Goal: Information Seeking & Learning: Learn about a topic

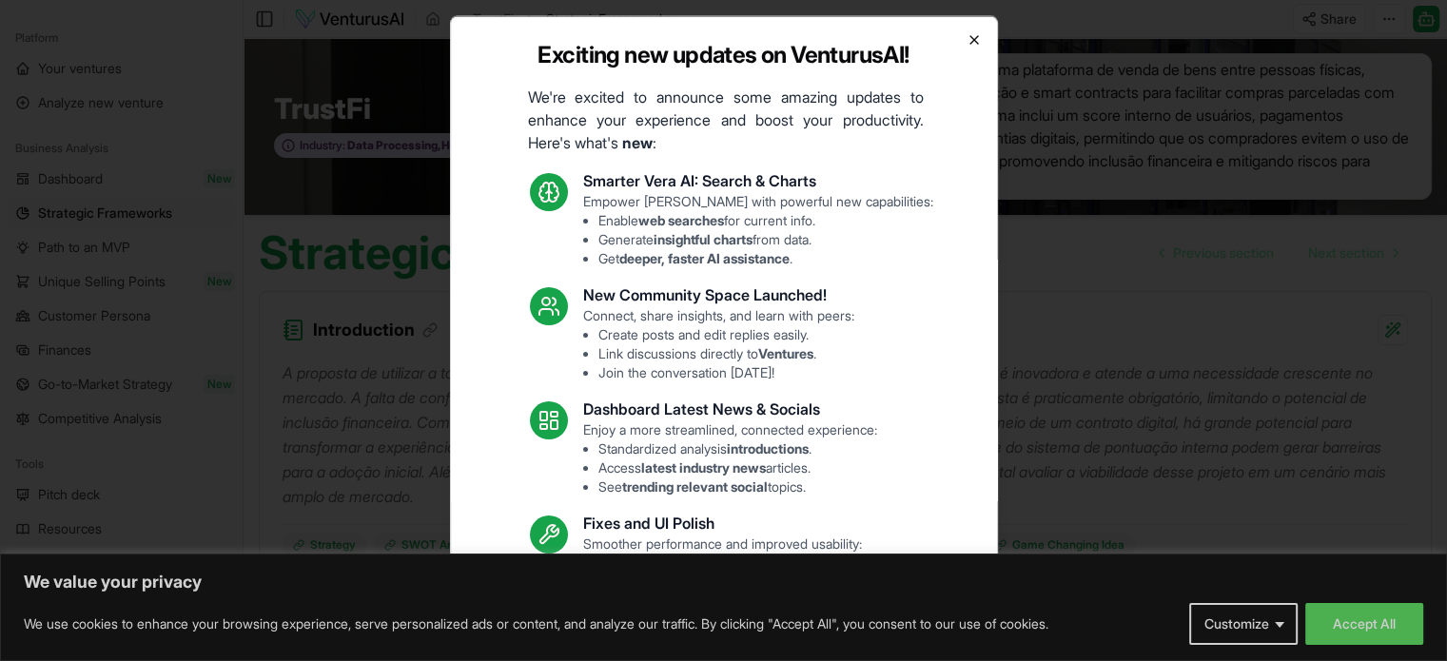
click at [970, 37] on icon "button" at bounding box center [974, 39] width 8 height 8
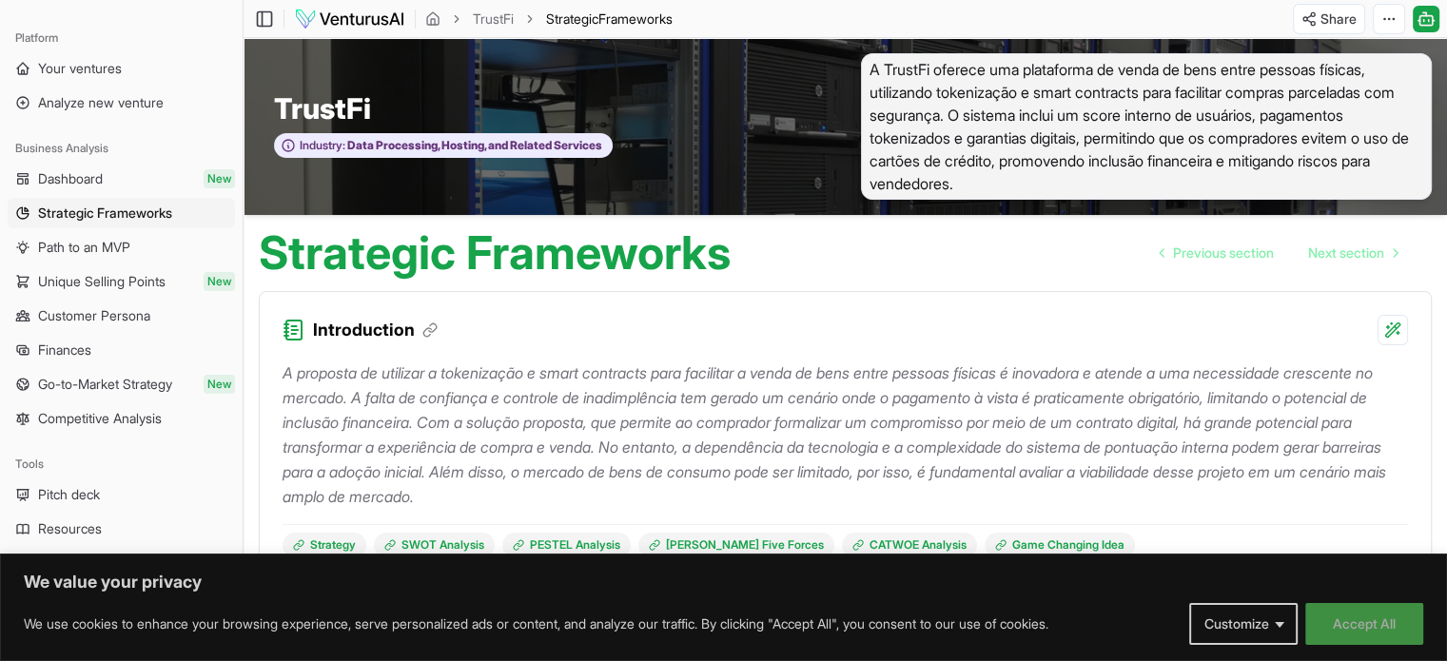
click at [1377, 617] on button "Accept All" at bounding box center [1364, 624] width 118 height 42
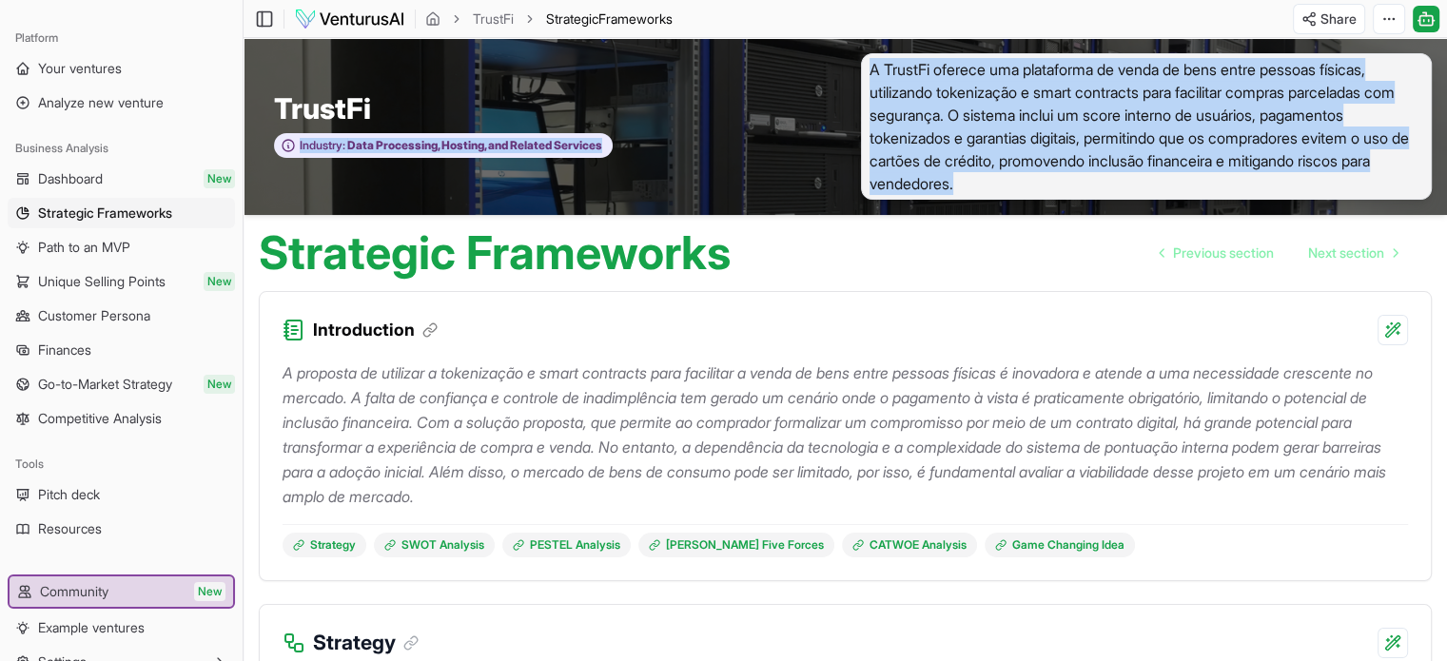
drag, startPoint x: 1002, startPoint y: 174, endPoint x: 802, endPoint y: 102, distance: 212.4
click at [802, 102] on div "TrustFi Industry: Data Processing, Hosting, and Related Services A TrustFi ofer…" at bounding box center [845, 126] width 1203 height 177
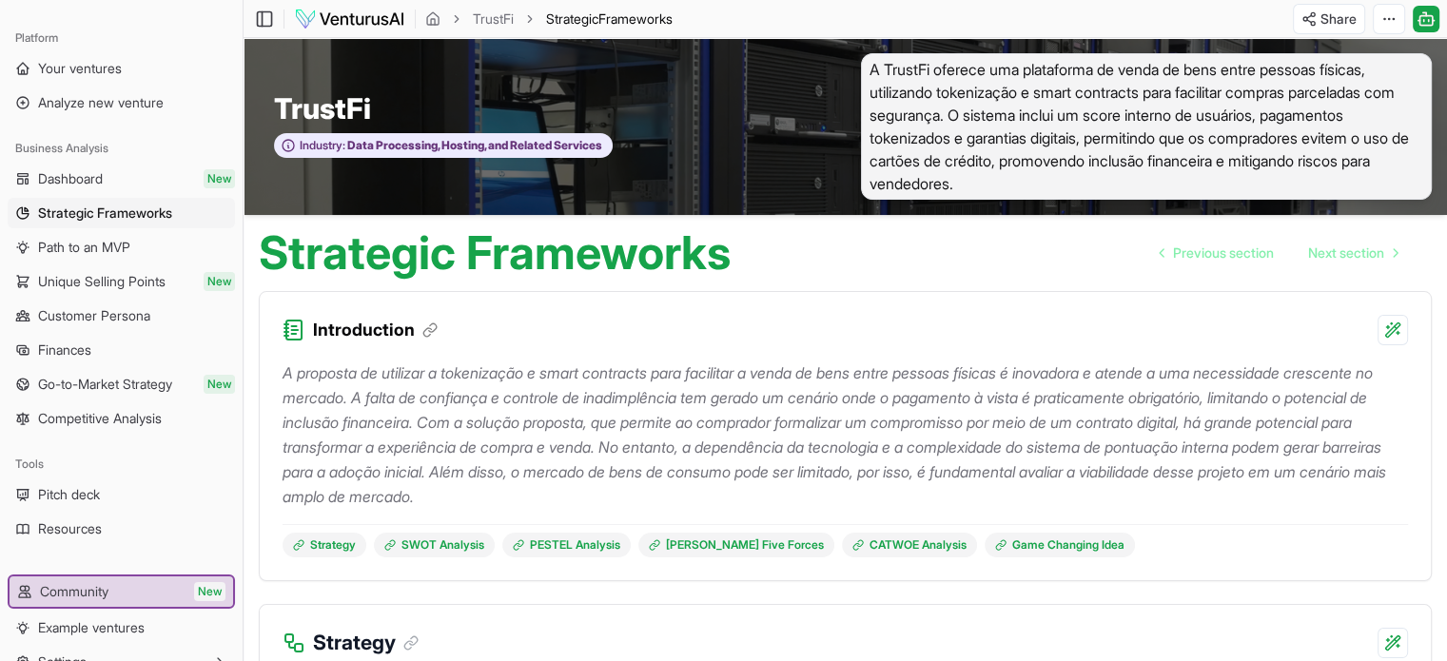
click at [893, 252] on div "Strategic Frameworks Previous section Next section" at bounding box center [845, 245] width 1203 height 61
click at [91, 176] on span "Dashboard" at bounding box center [70, 178] width 65 height 19
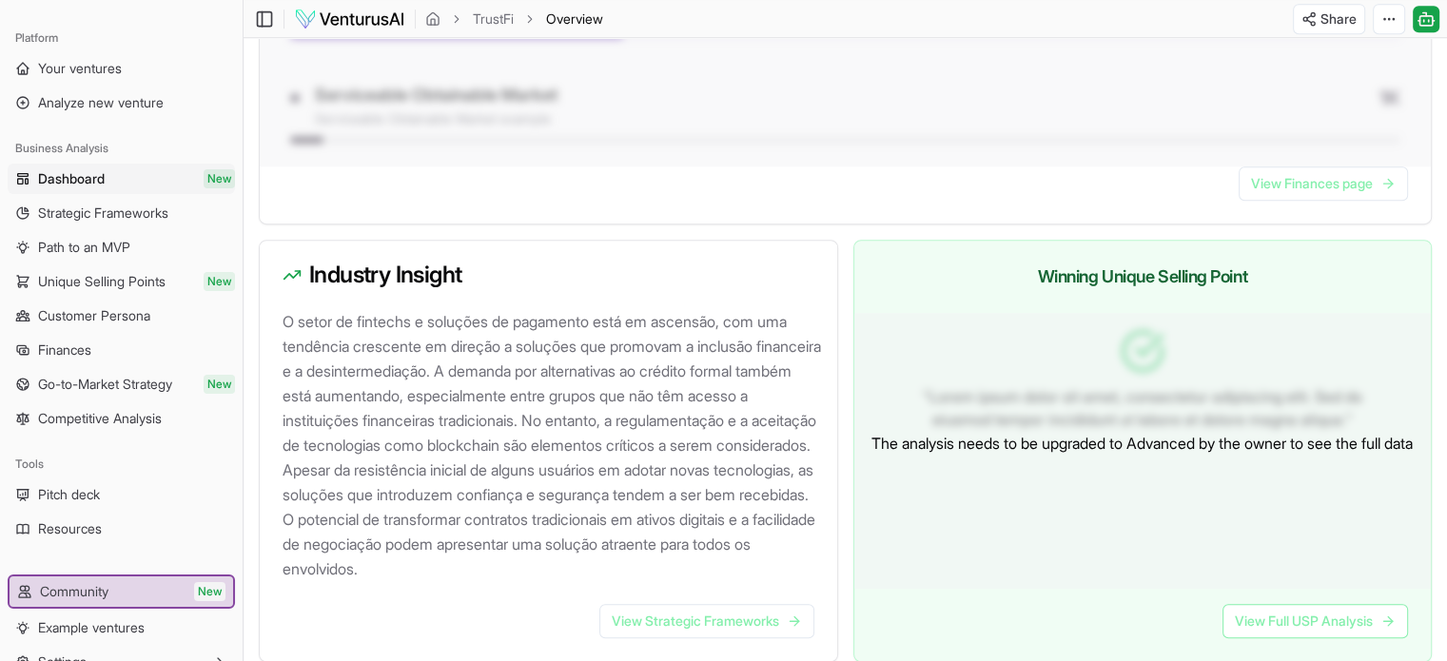
scroll to position [1042, 0]
click at [157, 209] on span "Strategic Frameworks" at bounding box center [103, 213] width 130 height 19
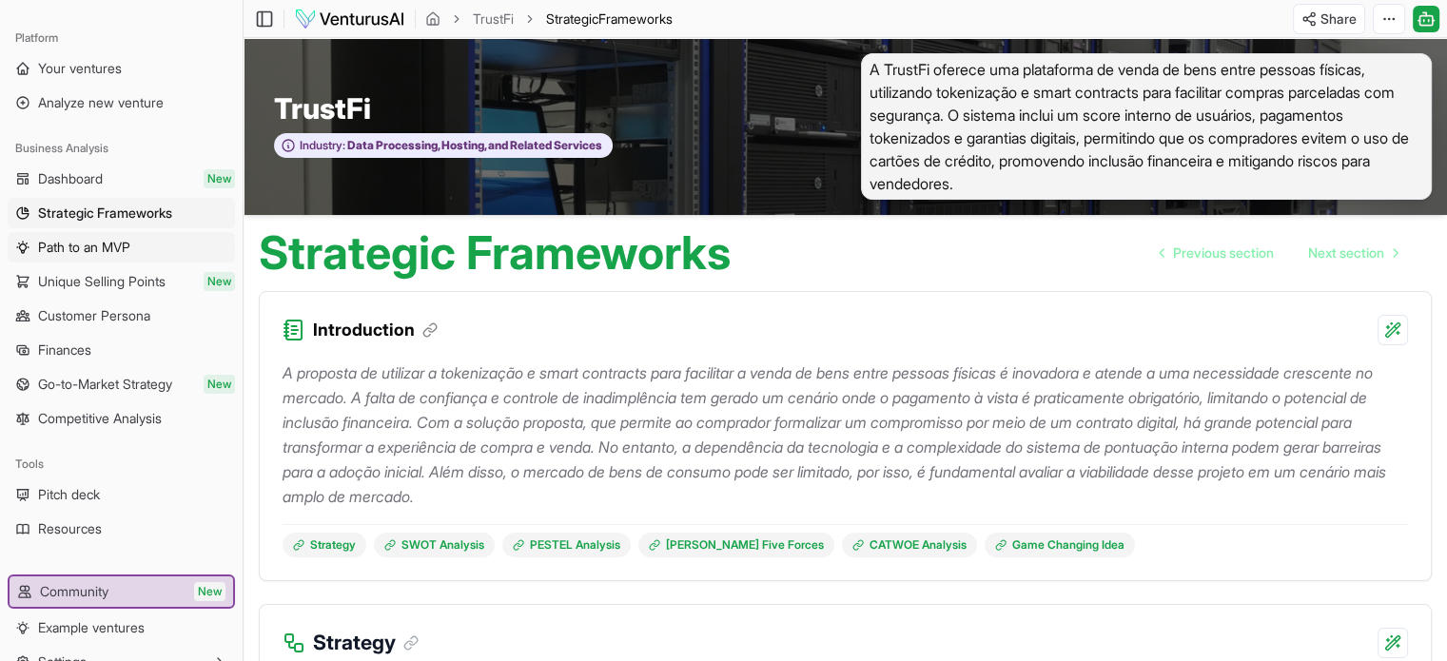
click at [106, 246] on span "Path to an MVP" at bounding box center [84, 247] width 92 height 19
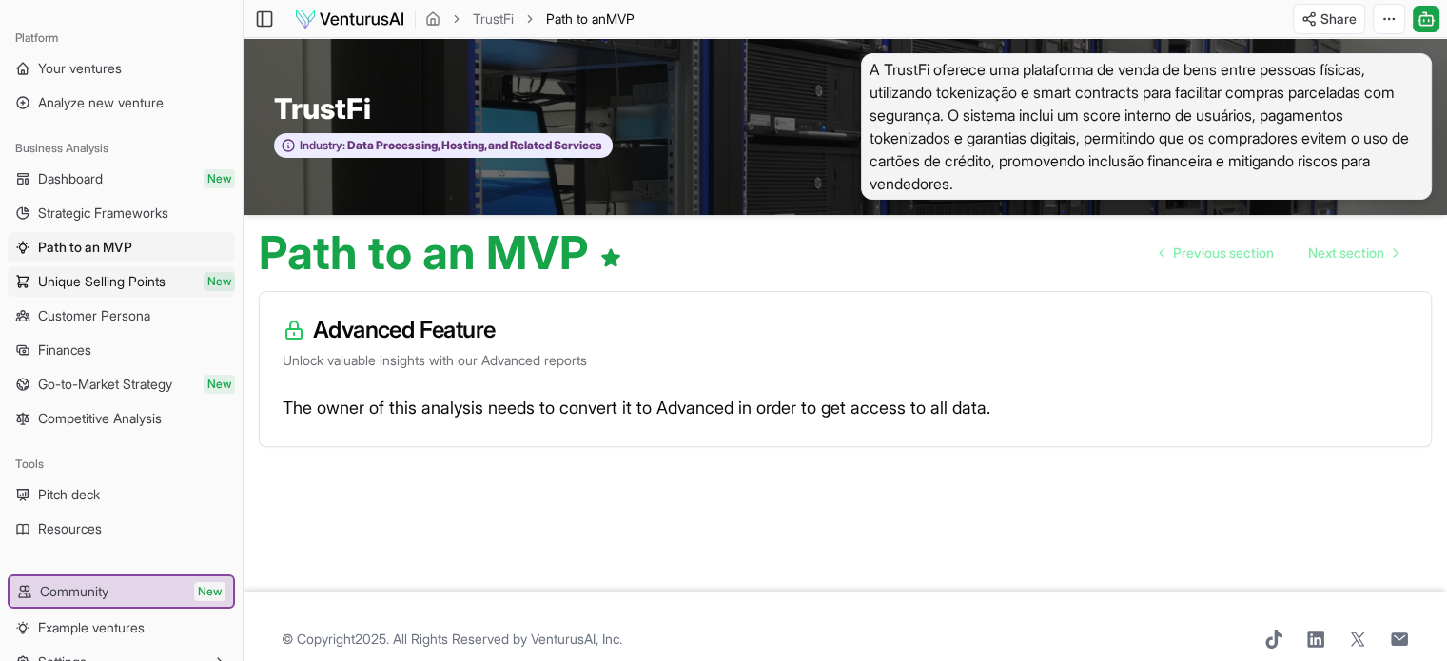
scroll to position [4, 0]
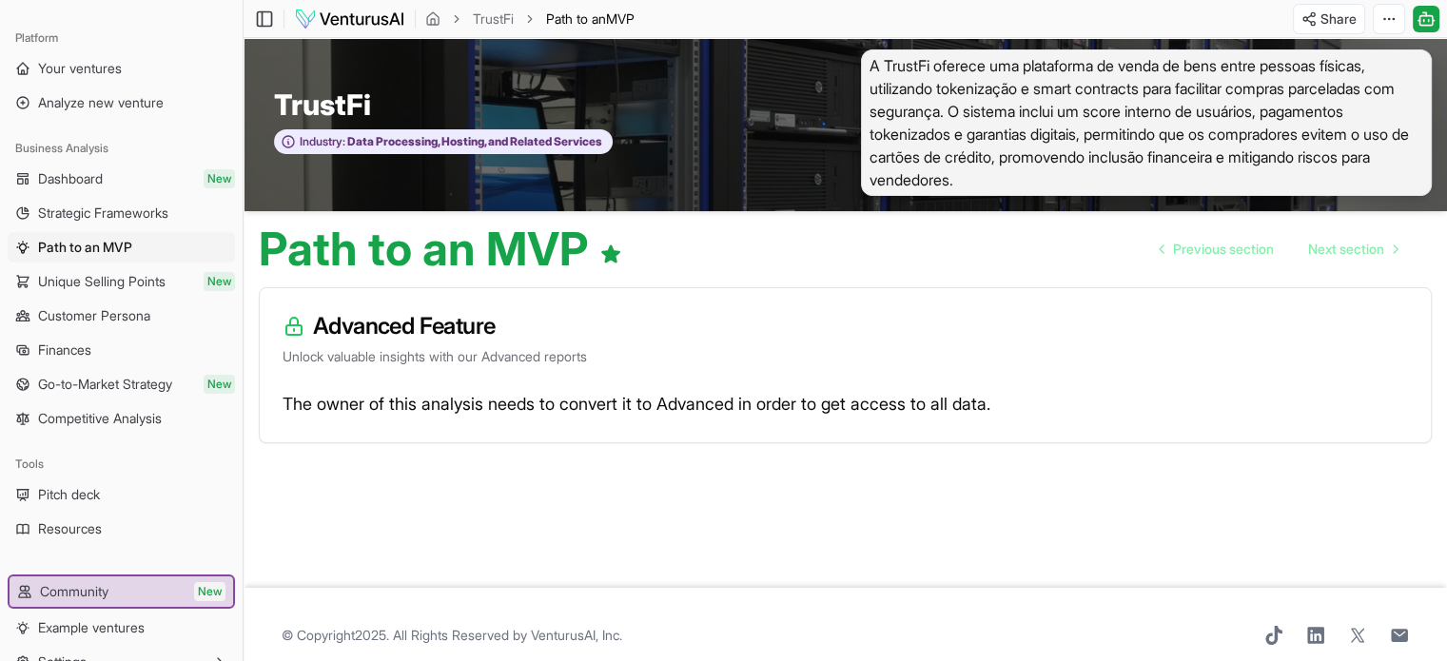
click at [101, 274] on span "Unique Selling Points" at bounding box center [101, 281] width 127 height 19
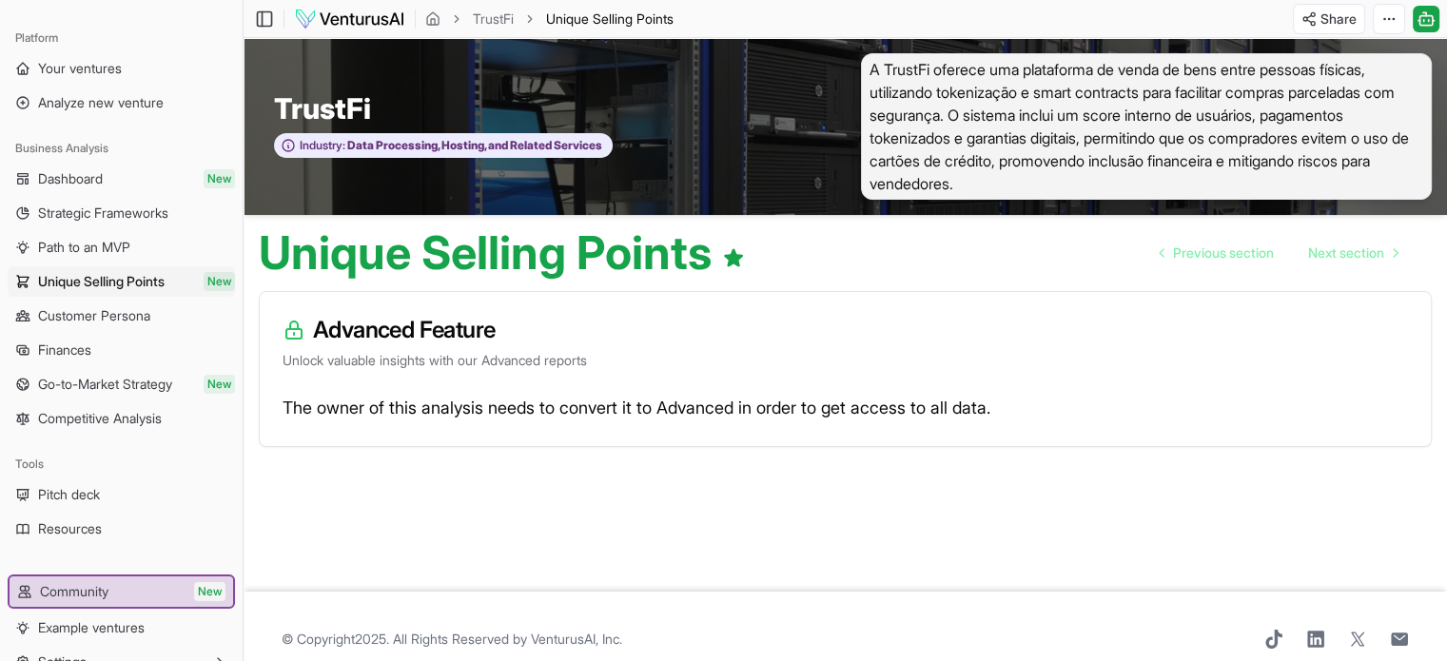
click at [81, 315] on span "Customer Persona" at bounding box center [94, 315] width 112 height 19
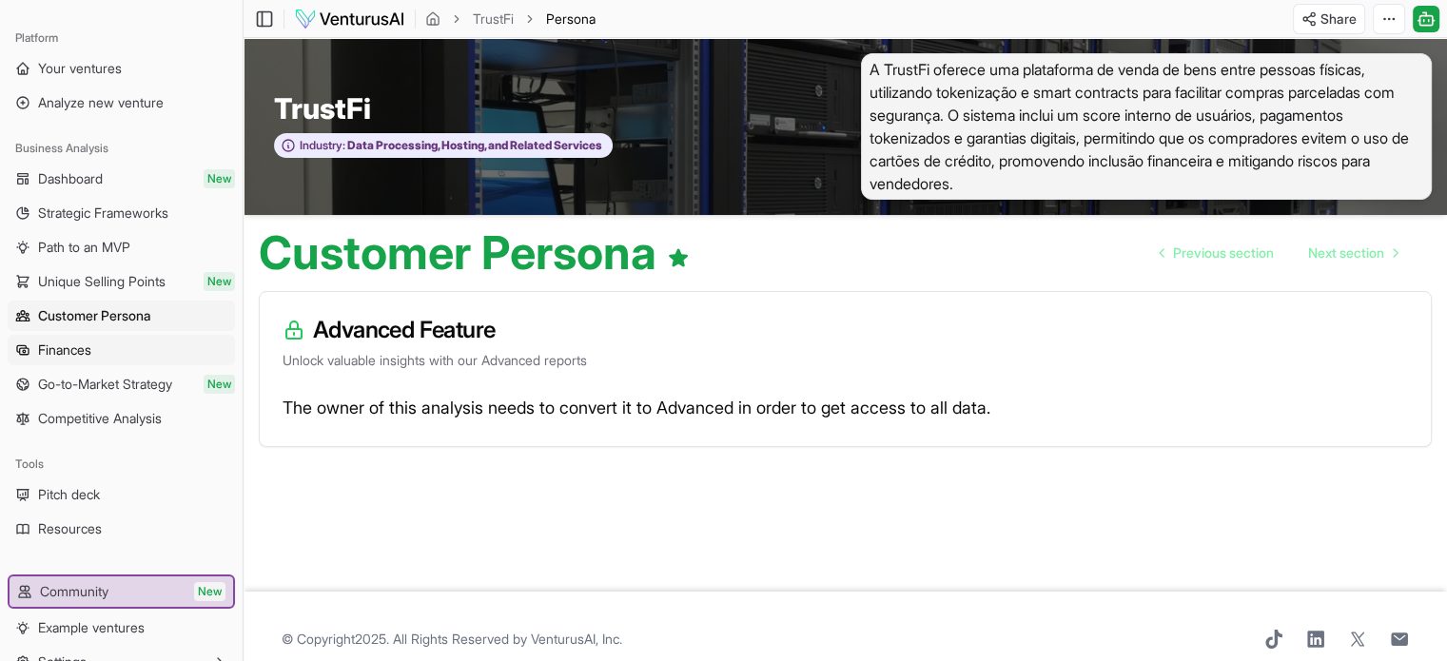
click at [67, 343] on span "Finances" at bounding box center [64, 350] width 53 height 19
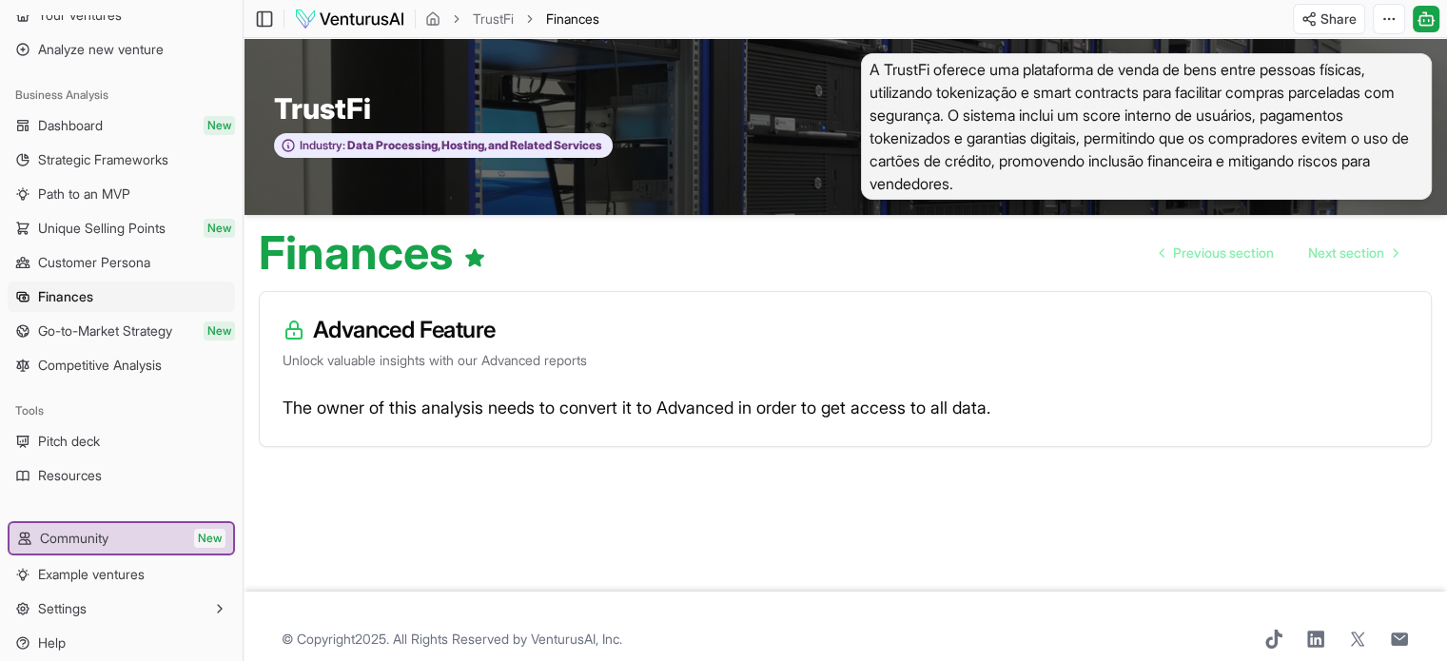
scroll to position [57, 0]
click at [79, 334] on span "Go-to-Market Strategy" at bounding box center [105, 327] width 134 height 19
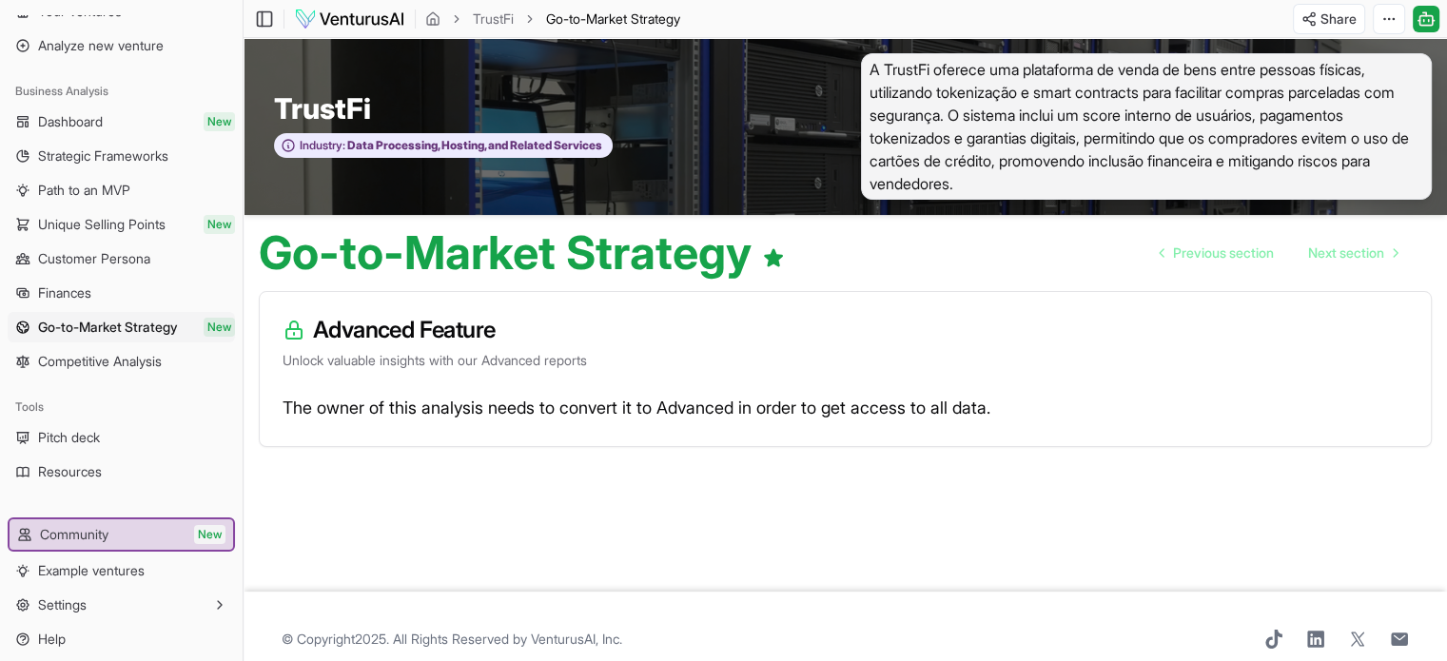
click at [80, 344] on ul "Dashboard New Strategic Frameworks Path to an MVP Unique Selling Points New Cus…" at bounding box center [121, 242] width 227 height 270
click at [83, 151] on span "Strategic Frameworks" at bounding box center [103, 155] width 130 height 19
